Goal: Task Accomplishment & Management: Use online tool/utility

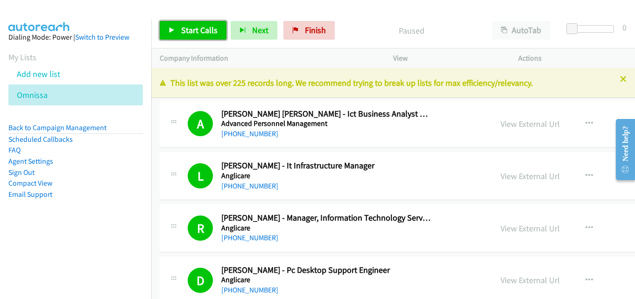
click at [192, 31] on span "Start Calls" at bounding box center [199, 30] width 36 height 11
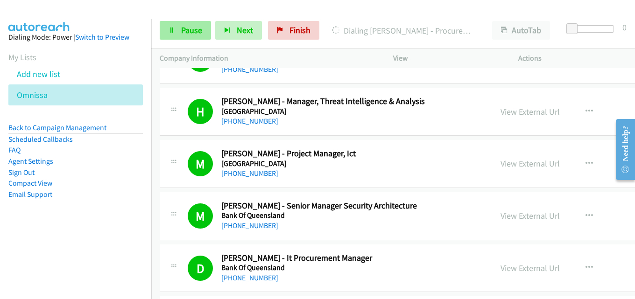
scroll to position [374, 0]
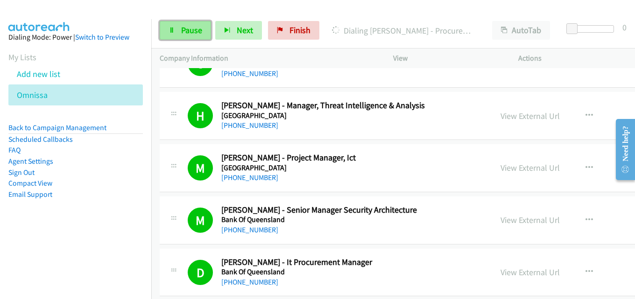
click at [186, 31] on span "Pause" at bounding box center [191, 30] width 21 height 11
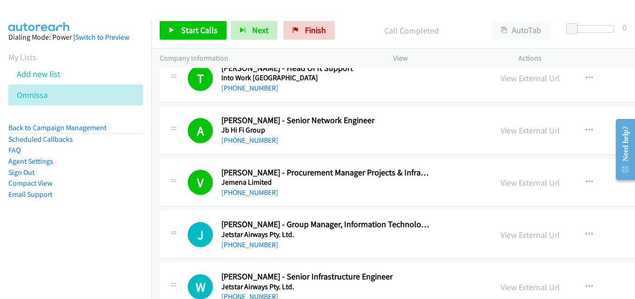
scroll to position [2757, 0]
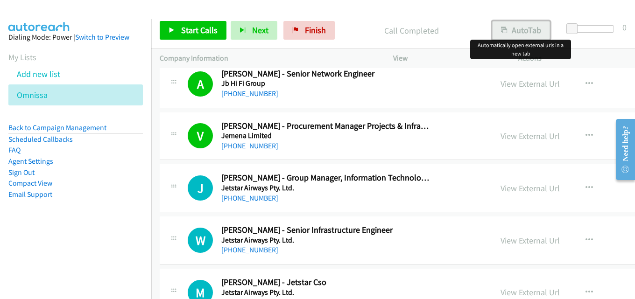
click at [528, 27] on button "AutoTab" at bounding box center [521, 30] width 58 height 19
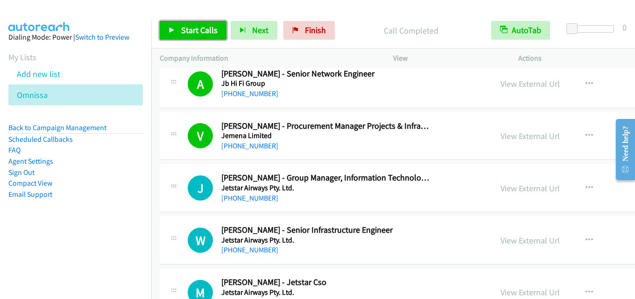
click at [187, 24] on link "Start Calls" at bounding box center [193, 30] width 67 height 19
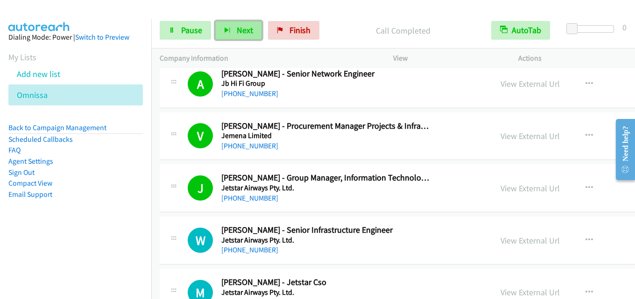
click at [241, 29] on span "Next" at bounding box center [245, 30] width 16 height 11
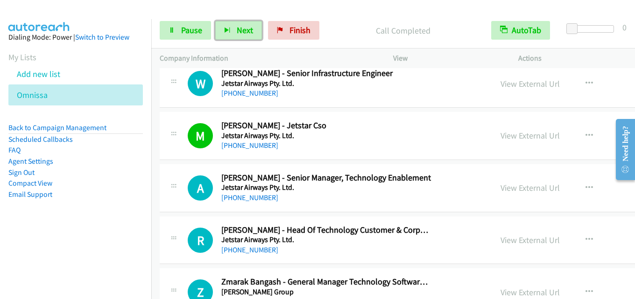
scroll to position [2944, 0]
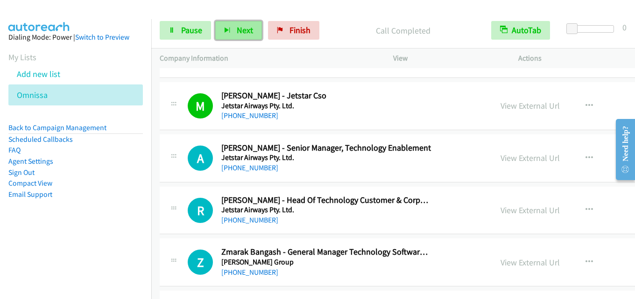
click at [244, 31] on span "Next" at bounding box center [245, 30] width 16 height 11
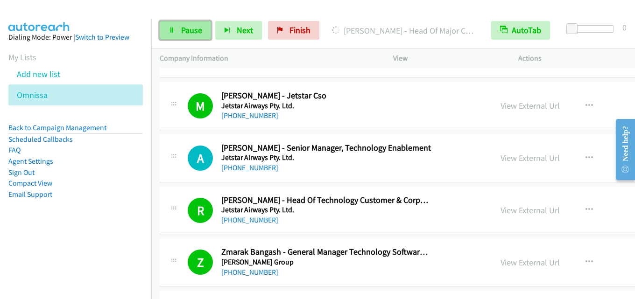
click at [190, 32] on span "Pause" at bounding box center [191, 30] width 21 height 11
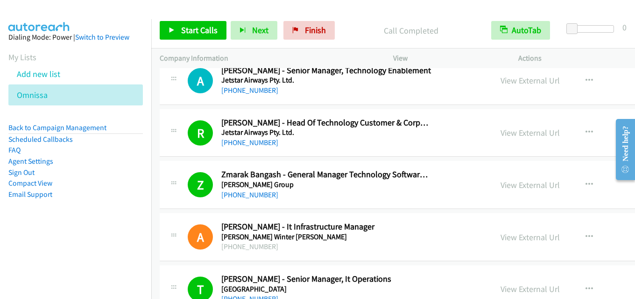
scroll to position [3037, 0]
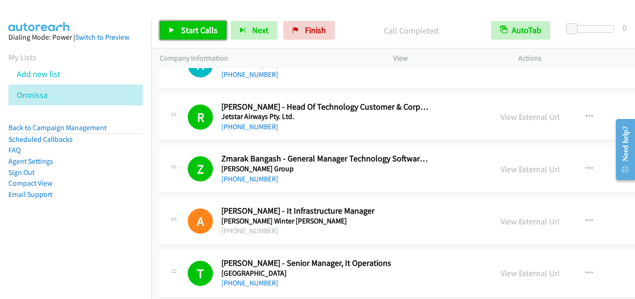
click at [197, 34] on span "Start Calls" at bounding box center [199, 30] width 36 height 11
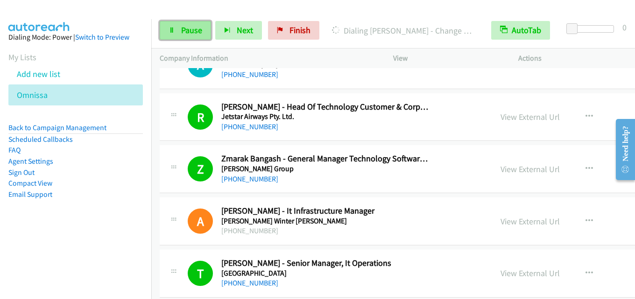
click at [194, 37] on link "Pause" at bounding box center [185, 30] width 51 height 19
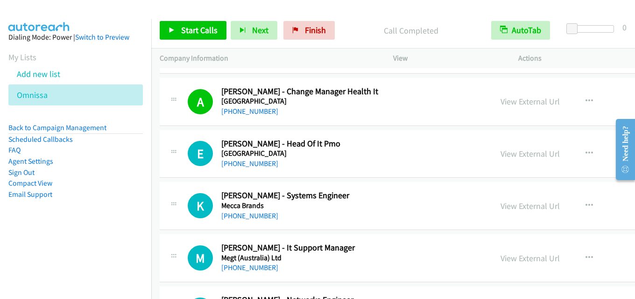
scroll to position [3317, 0]
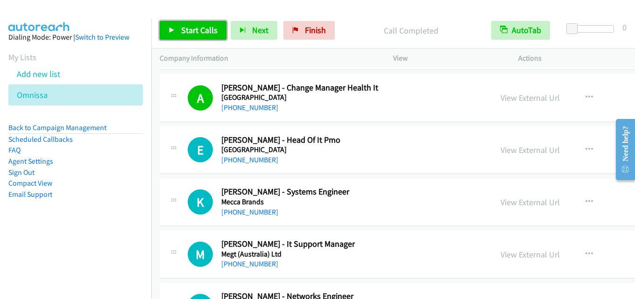
click at [202, 28] on span "Start Calls" at bounding box center [199, 30] width 36 height 11
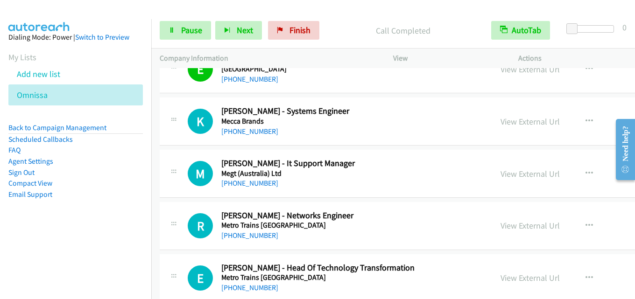
scroll to position [3411, 0]
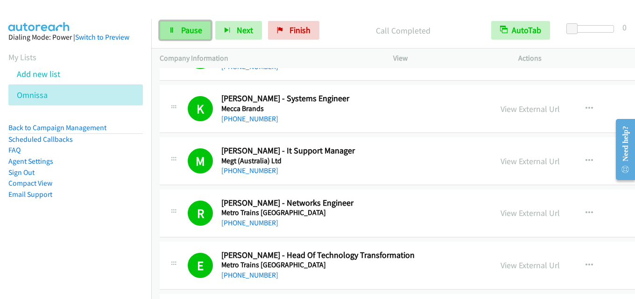
click at [181, 27] on span "Pause" at bounding box center [191, 30] width 21 height 11
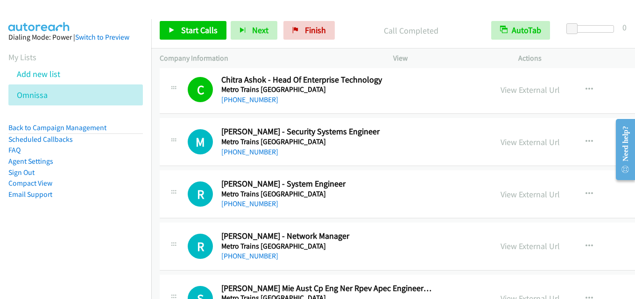
scroll to position [3644, 0]
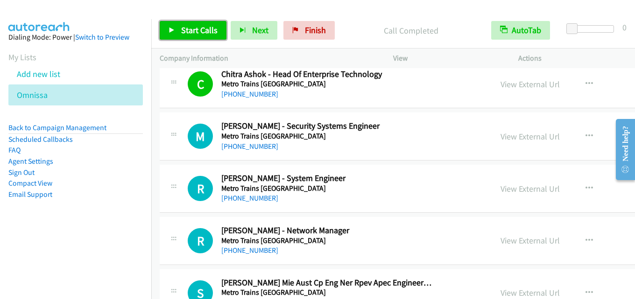
click at [209, 30] on span "Start Calls" at bounding box center [199, 30] width 36 height 11
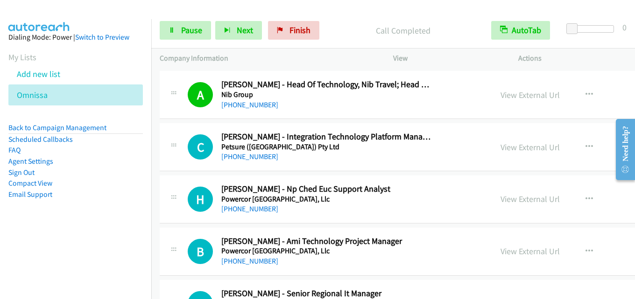
scroll to position [3925, 0]
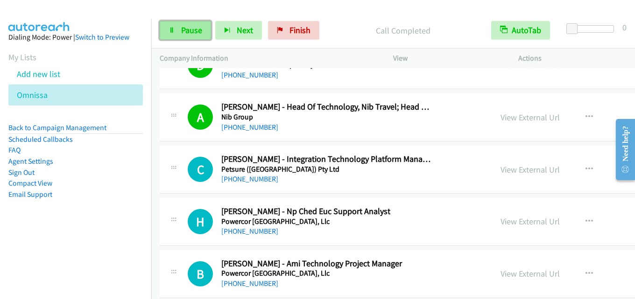
click at [191, 36] on link "Pause" at bounding box center [185, 30] width 51 height 19
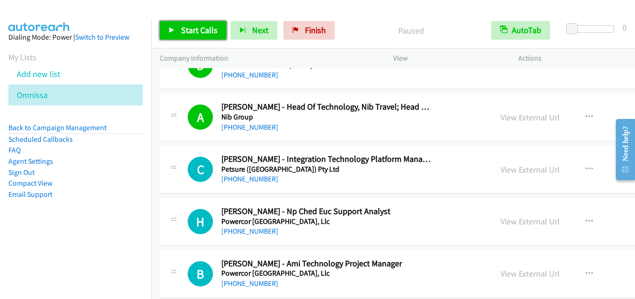
click at [195, 28] on span "Start Calls" at bounding box center [199, 30] width 36 height 11
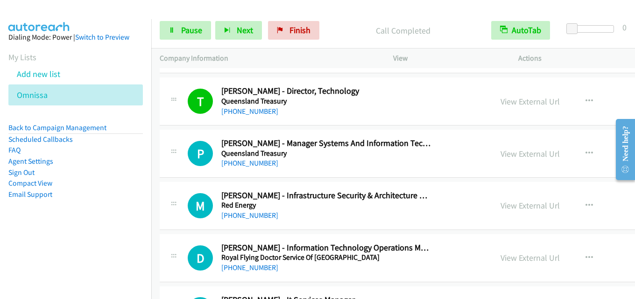
scroll to position [4252, 0]
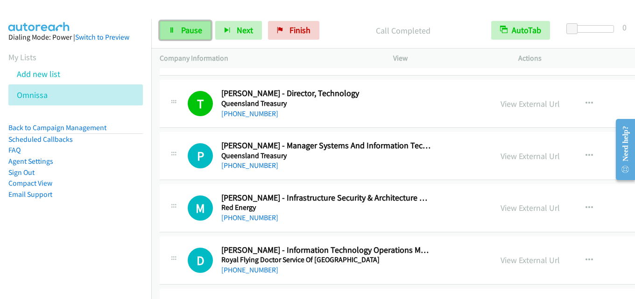
click at [190, 26] on span "Pause" at bounding box center [191, 30] width 21 height 11
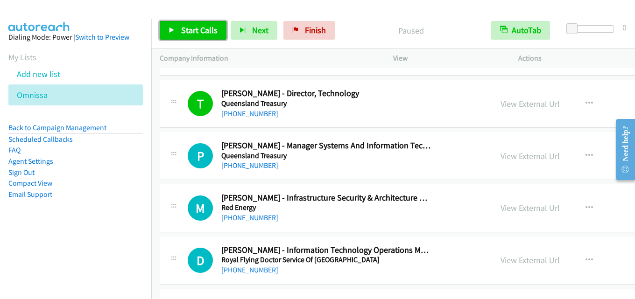
click at [190, 26] on span "Start Calls" at bounding box center [199, 30] width 36 height 11
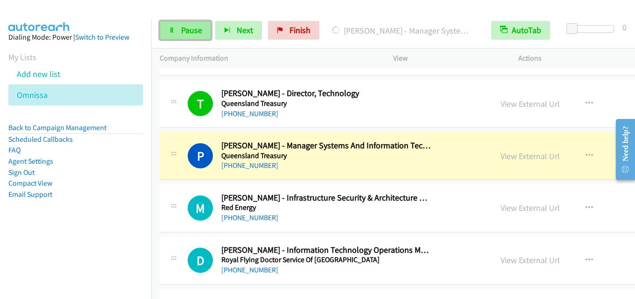
click at [190, 26] on span "Pause" at bounding box center [191, 30] width 21 height 11
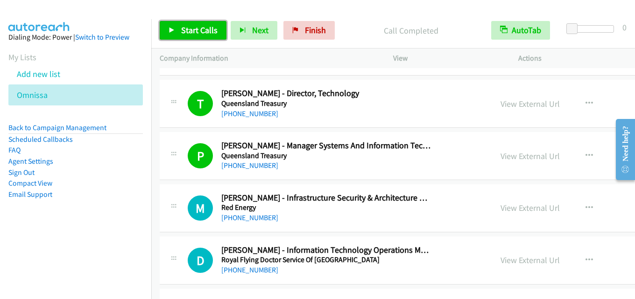
click at [209, 32] on span "Start Calls" at bounding box center [199, 30] width 36 height 11
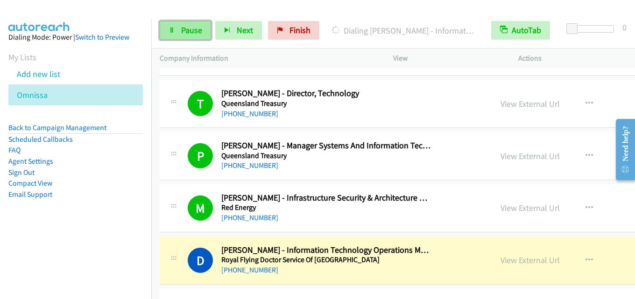
click at [185, 23] on link "Pause" at bounding box center [185, 30] width 51 height 19
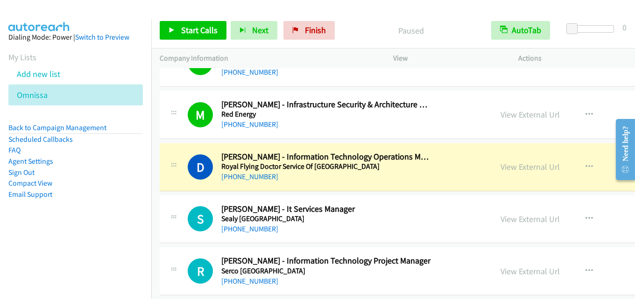
scroll to position [4392, 0]
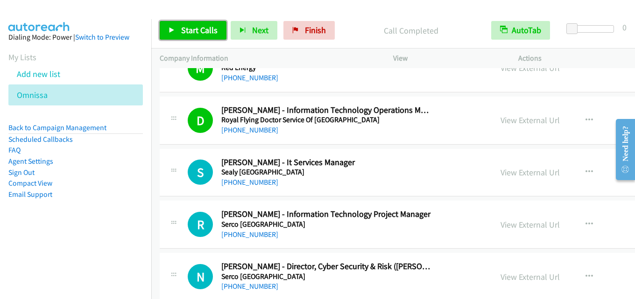
click at [209, 33] on span "Start Calls" at bounding box center [199, 30] width 36 height 11
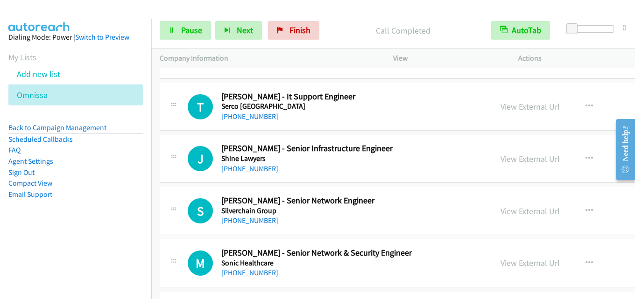
scroll to position [4672, 0]
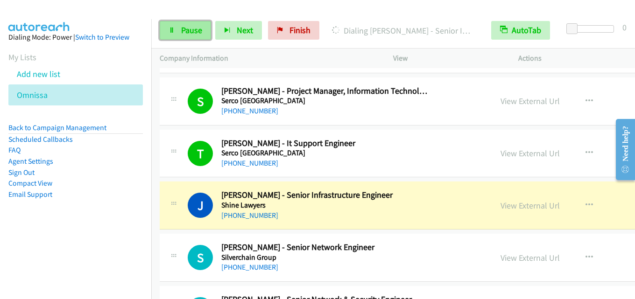
click at [181, 30] on span "Pause" at bounding box center [191, 30] width 21 height 11
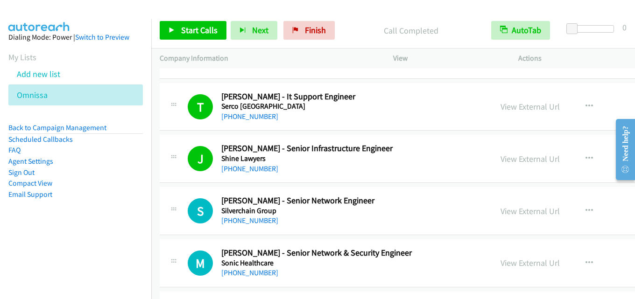
scroll to position [4766, 0]
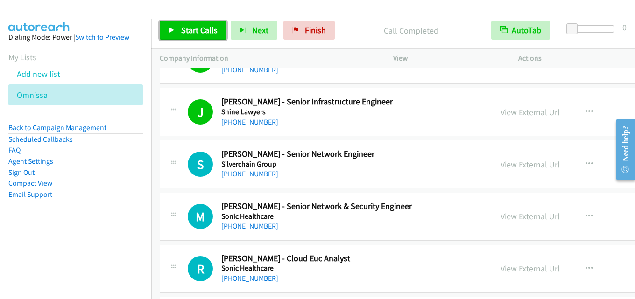
click at [198, 27] on span "Start Calls" at bounding box center [199, 30] width 36 height 11
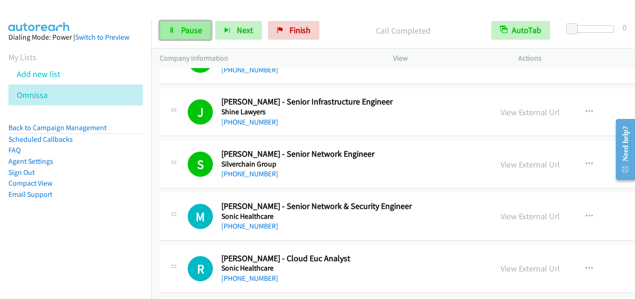
click at [189, 32] on span "Pause" at bounding box center [191, 30] width 21 height 11
